Goal: Task Accomplishment & Management: Manage account settings

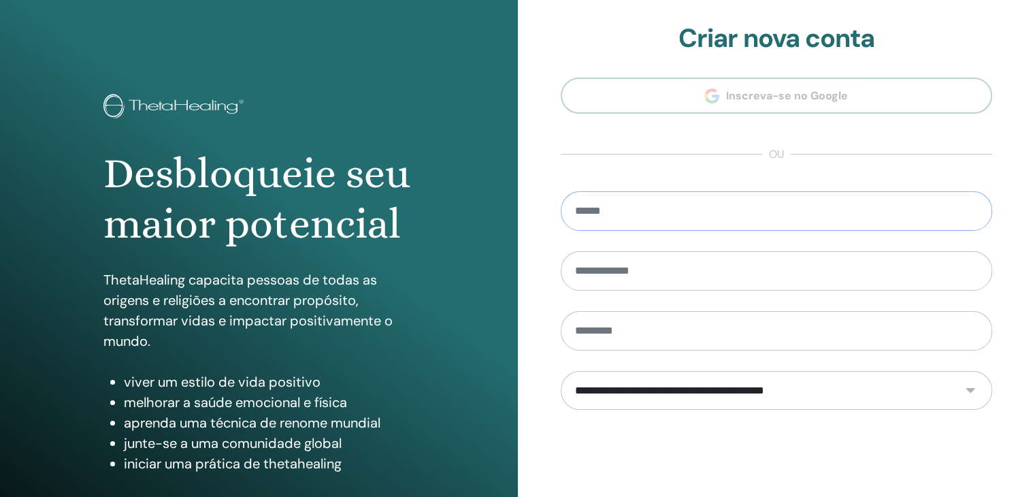
click at [626, 215] on input "email" at bounding box center [776, 210] width 432 height 39
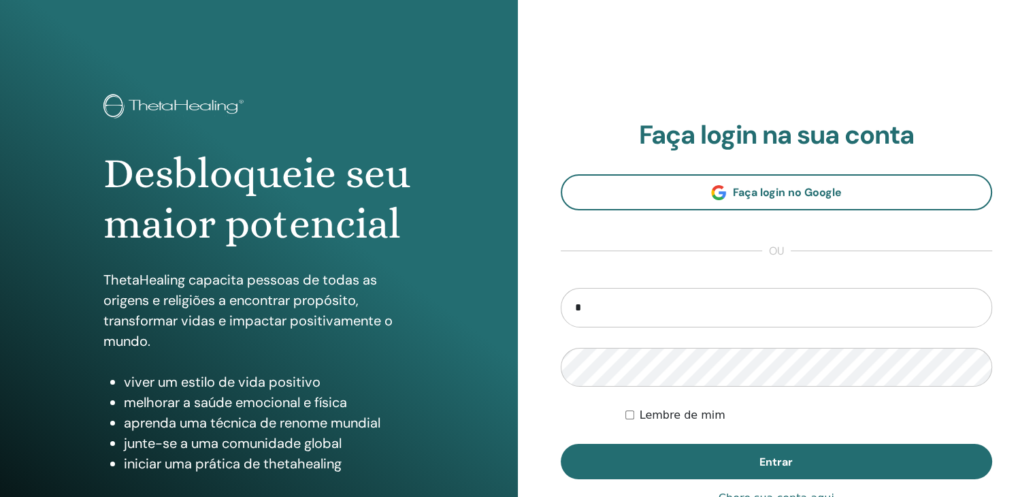
type input "**********"
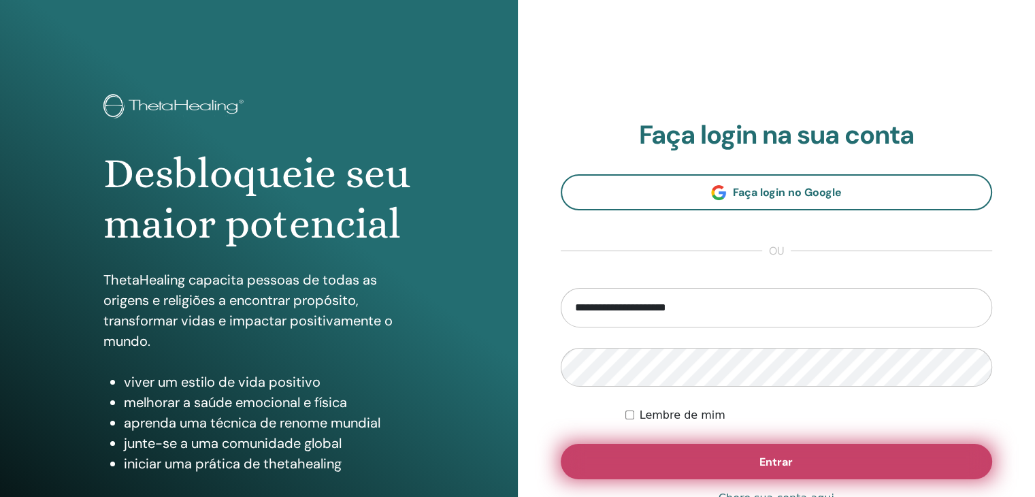
click at [743, 452] on button "Entrar" at bounding box center [776, 461] width 432 height 35
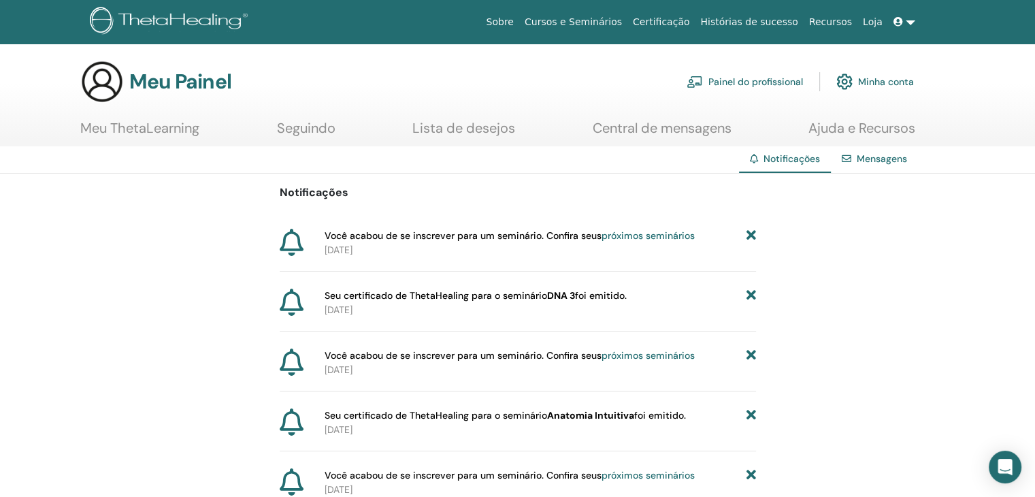
click at [103, 129] on font "Meu ThetaLearning" at bounding box center [139, 128] width 119 height 18
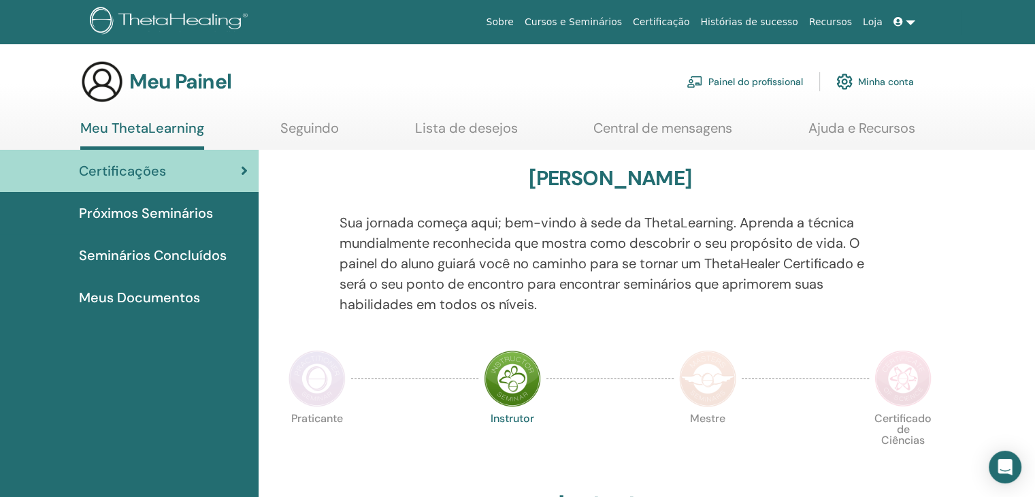
click at [142, 170] on font "Certificações" at bounding box center [122, 171] width 87 height 18
click at [311, 378] on img at bounding box center [316, 378] width 57 height 57
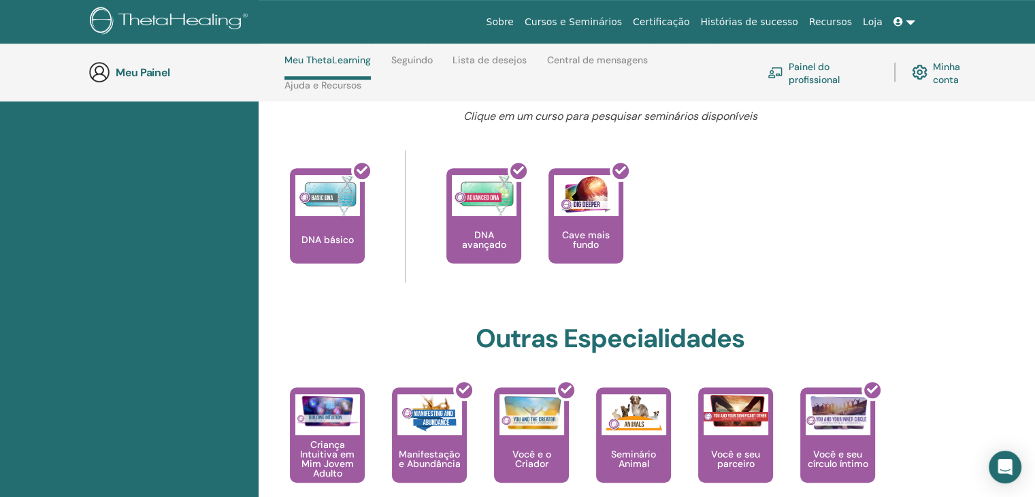
scroll to position [601, 0]
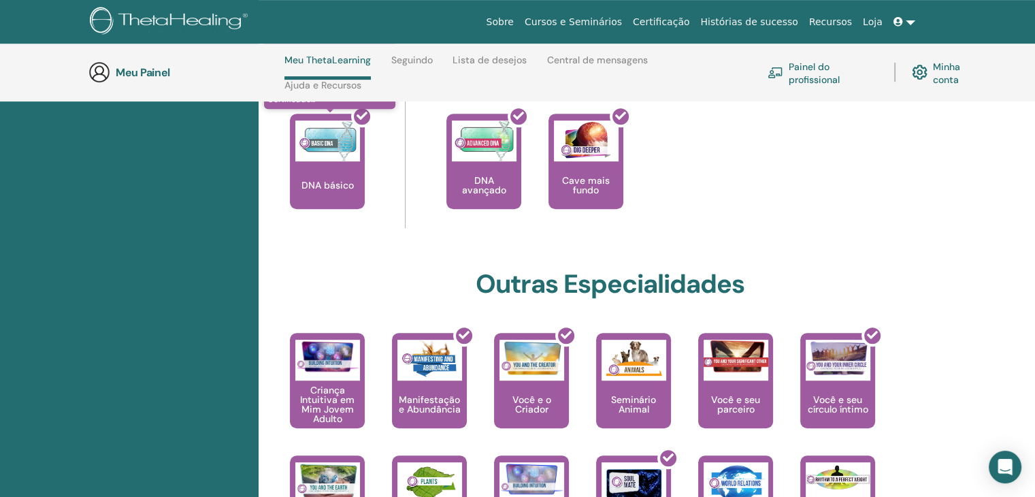
click at [318, 195] on div at bounding box center [335, 166] width 75 height 122
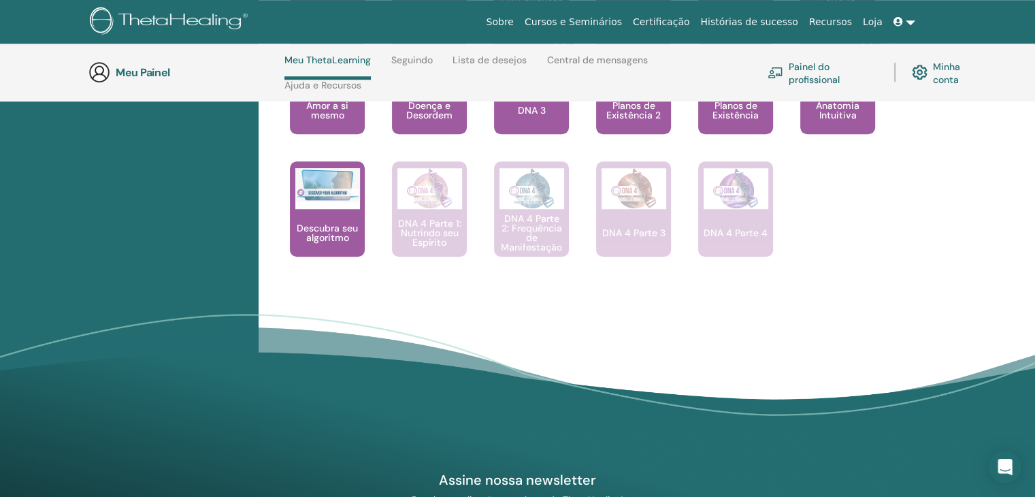
scroll to position [1214, 0]
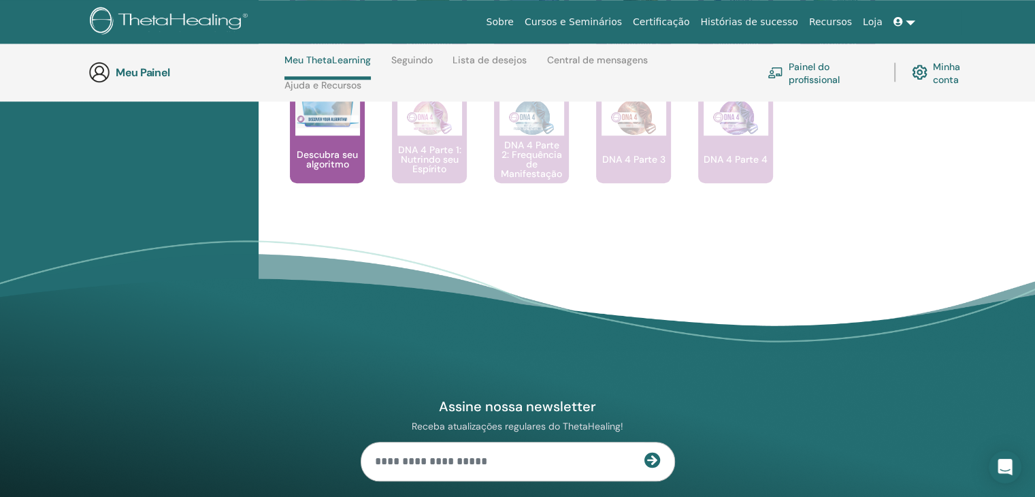
click at [305, 157] on font "Descubra seu algoritmo" at bounding box center [327, 159] width 61 height 22
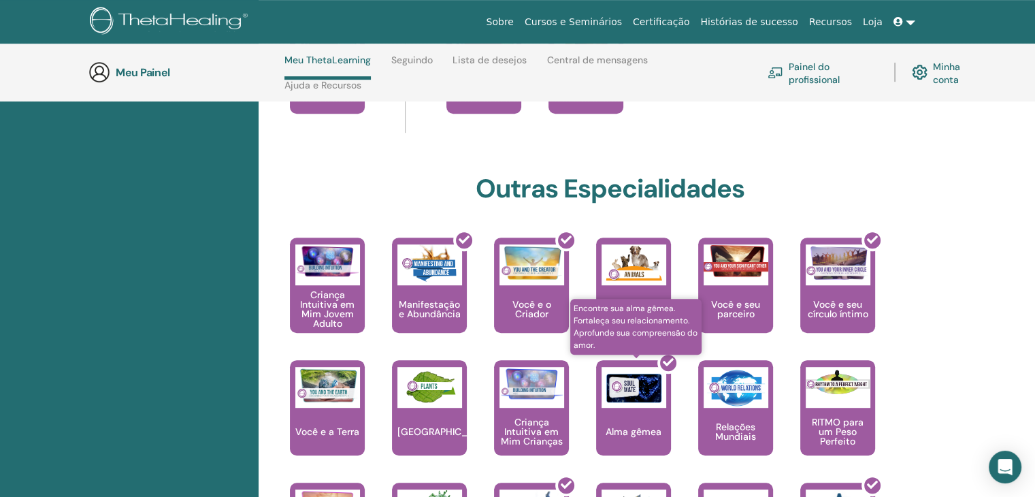
scroll to position [533, 0]
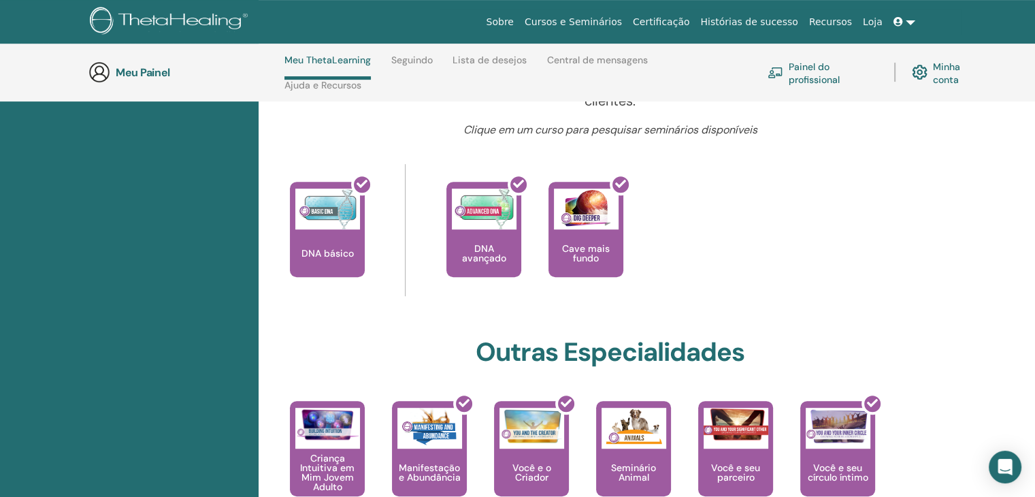
click at [620, 25] on font "Cursos e Seminários" at bounding box center [572, 21] width 97 height 11
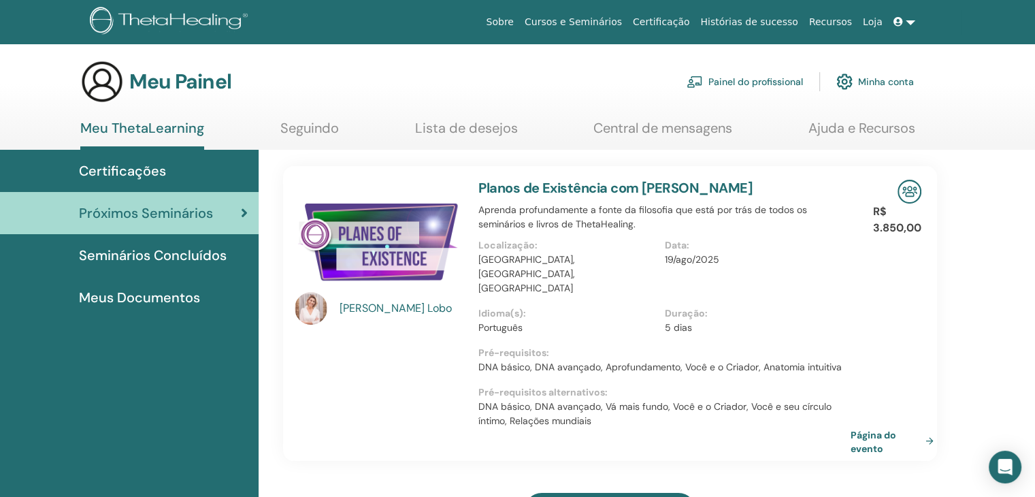
click at [141, 175] on font "Certificações" at bounding box center [122, 171] width 87 height 18
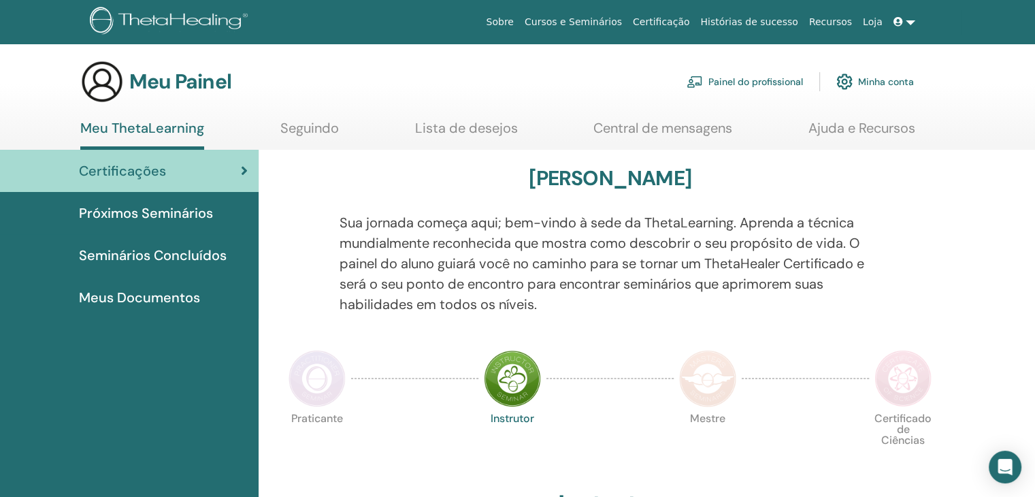
click at [171, 301] on font "Meus Documentos" at bounding box center [139, 297] width 121 height 18
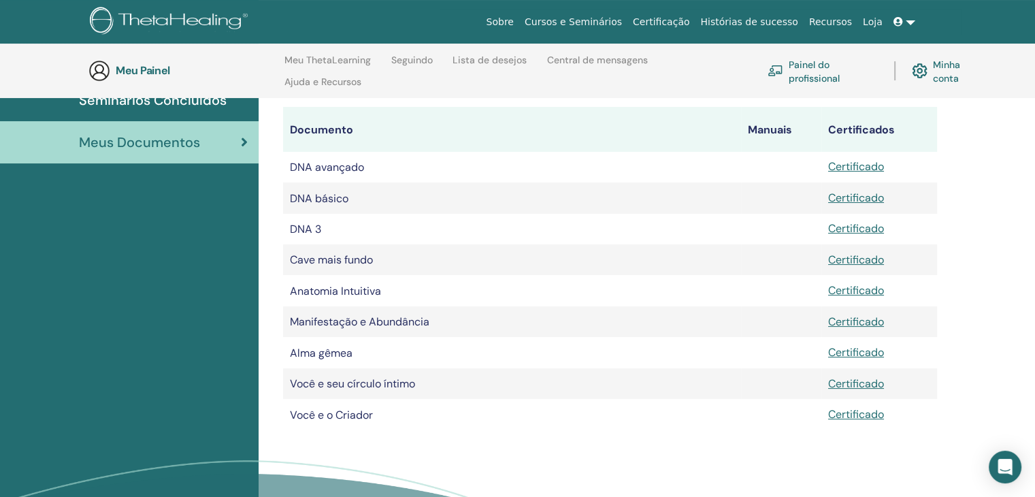
scroll to position [190, 0]
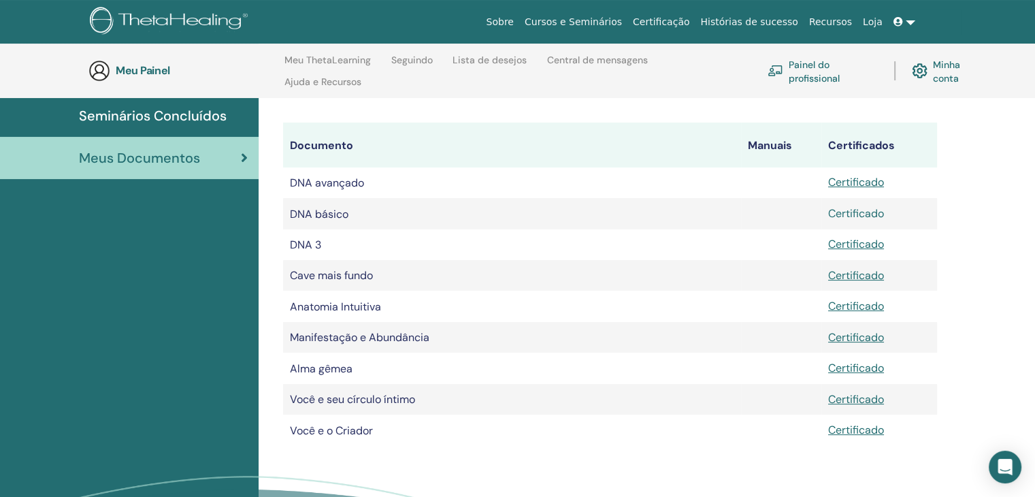
click at [860, 217] on font "Certificado" at bounding box center [856, 213] width 56 height 14
click at [873, 183] on font "Certificado" at bounding box center [856, 182] width 56 height 14
